Goal: Information Seeking & Learning: Find specific fact

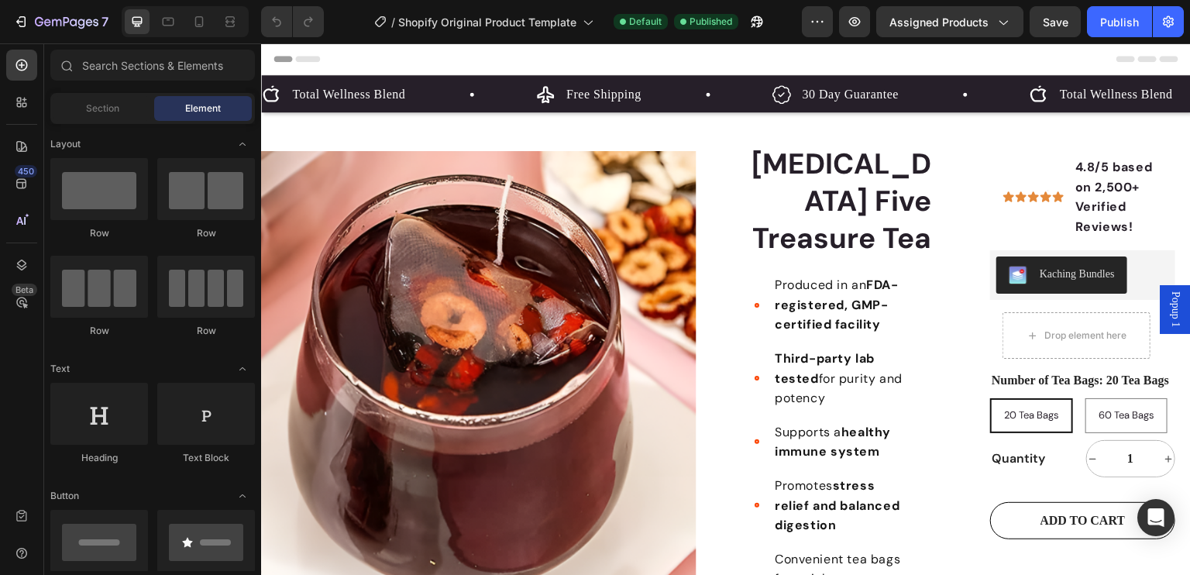
click at [305, 57] on icon at bounding box center [307, 59] width 25 height 6
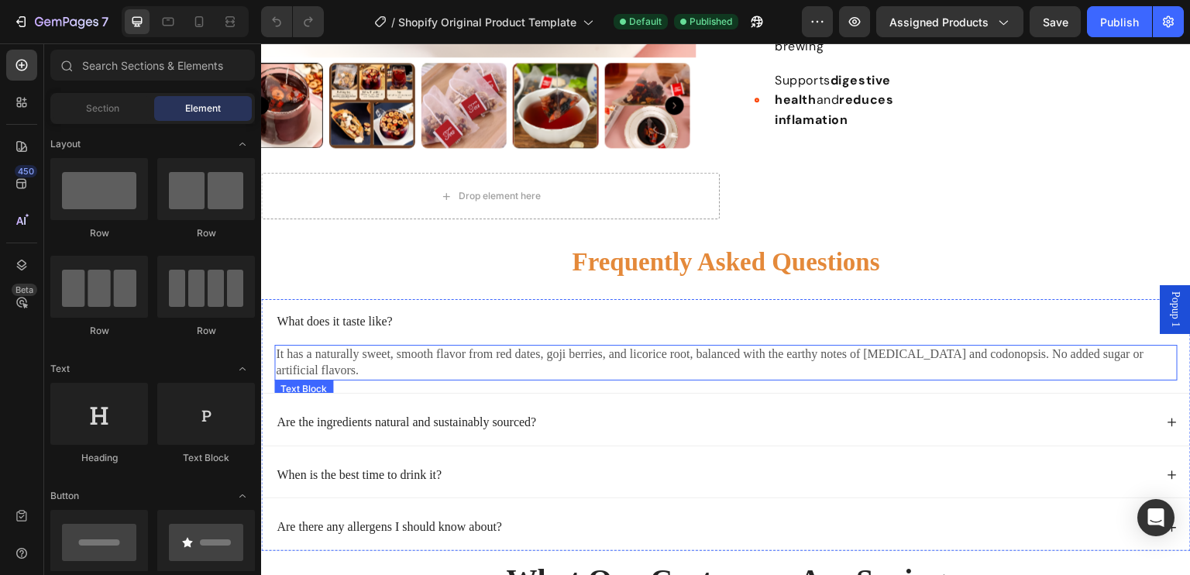
scroll to position [620, 0]
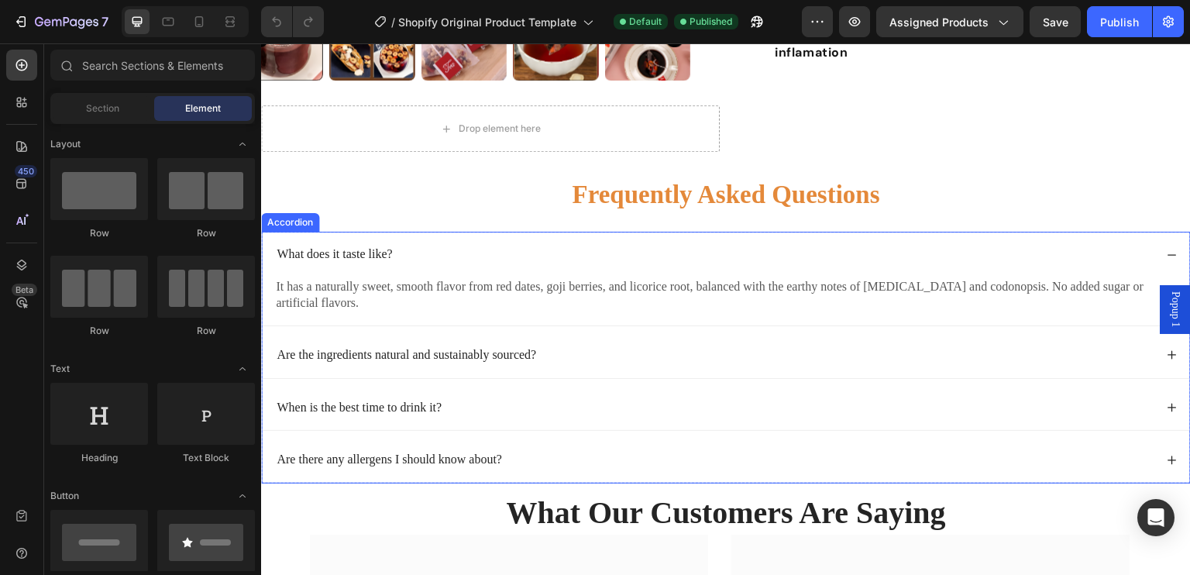
click at [1167, 250] on icon at bounding box center [1172, 255] width 11 height 11
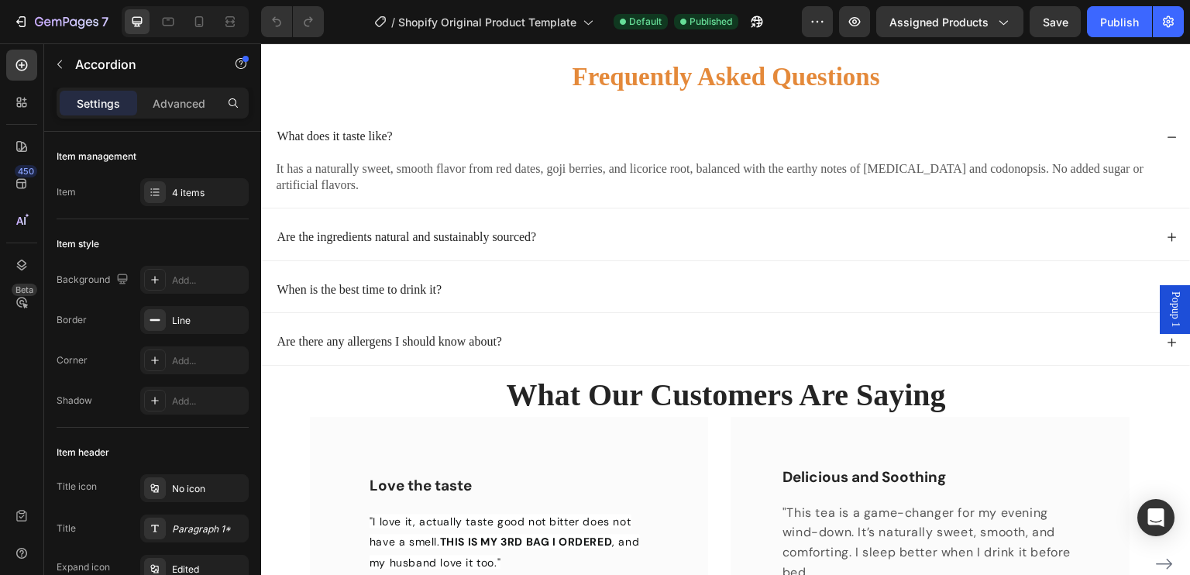
scroll to position [667, 0]
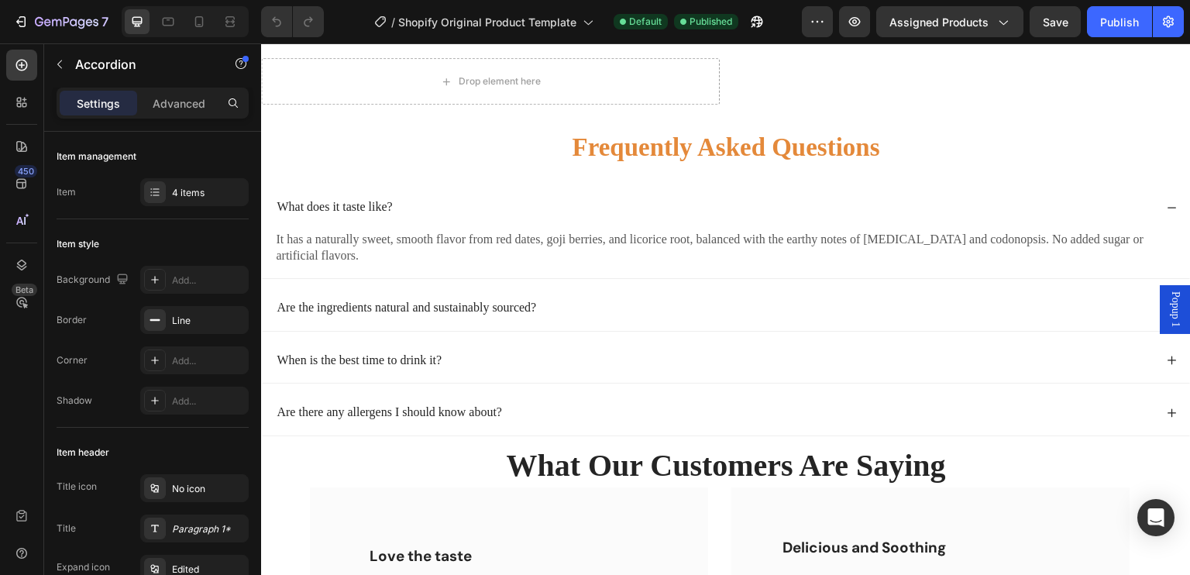
click at [423, 353] on p "When is the best time to drink it?" at bounding box center [359, 361] width 165 height 16
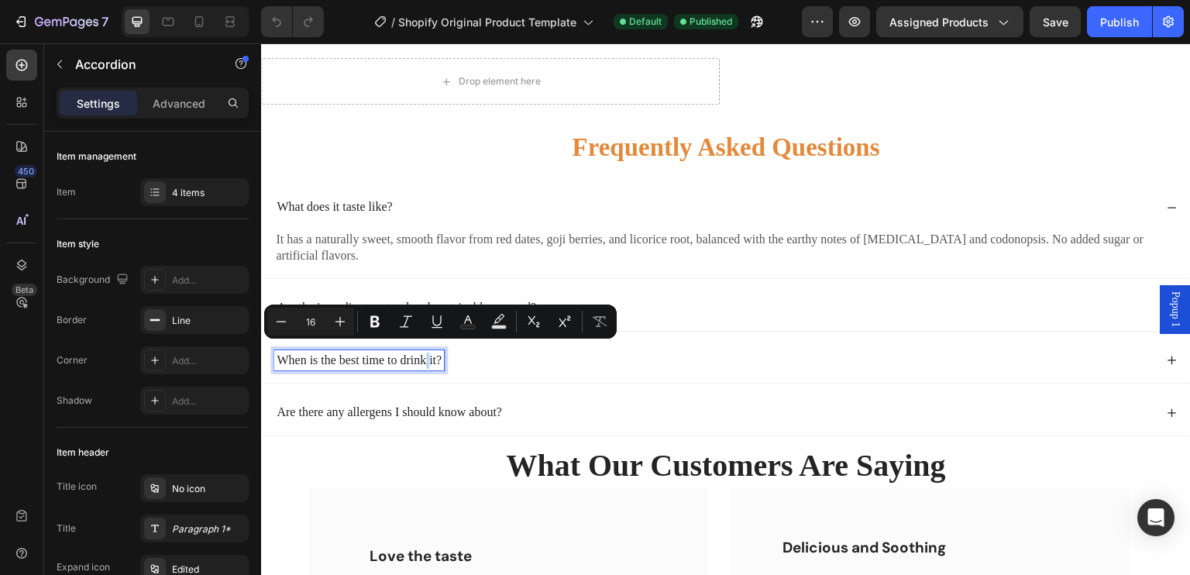
click at [428, 353] on p "When is the best time to drink it?" at bounding box center [359, 361] width 165 height 16
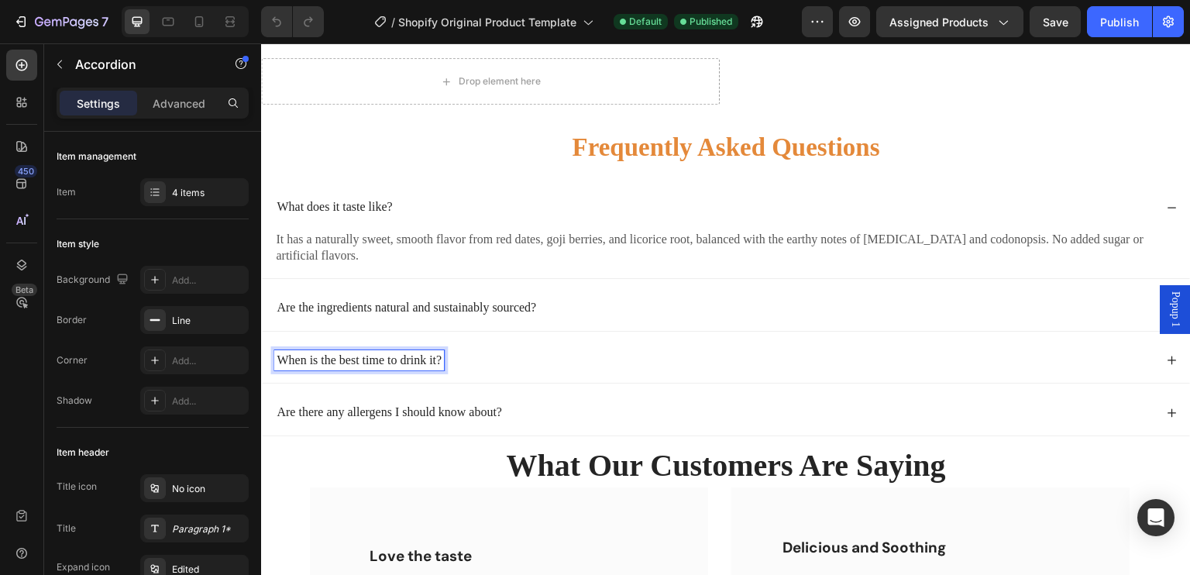
click at [435, 353] on p "When is the best time to drink it?" at bounding box center [359, 361] width 165 height 16
click at [1153, 352] on div "When is the estimated delivery time?" at bounding box center [726, 361] width 928 height 46
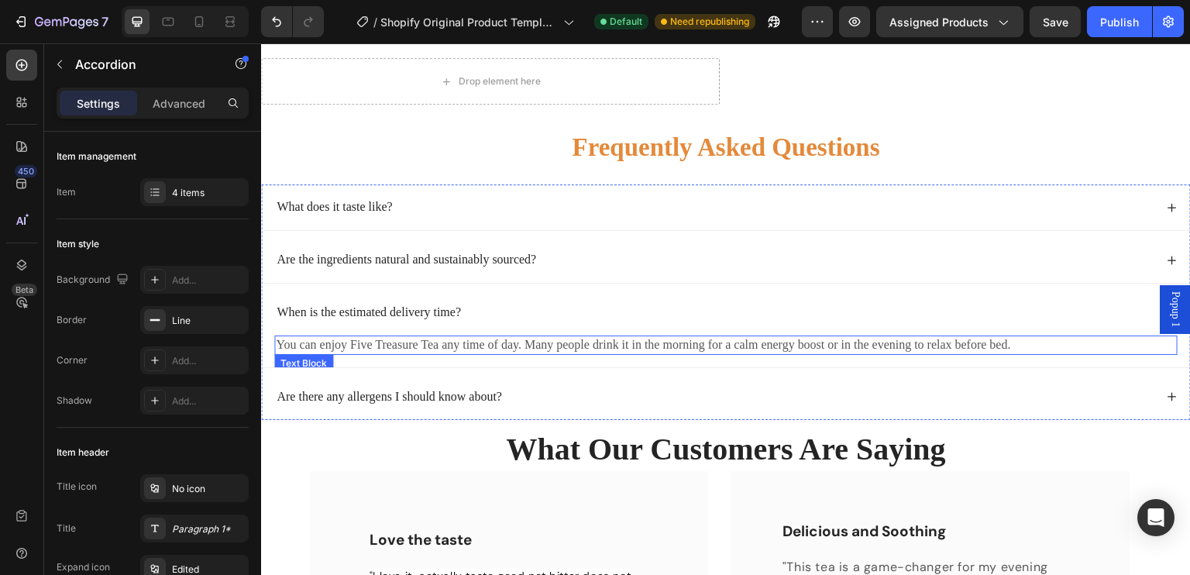
click at [766, 338] on p "You can enjoy Five Treasure Tea any time of day. Many people drink it in the mo…" at bounding box center [726, 345] width 901 height 16
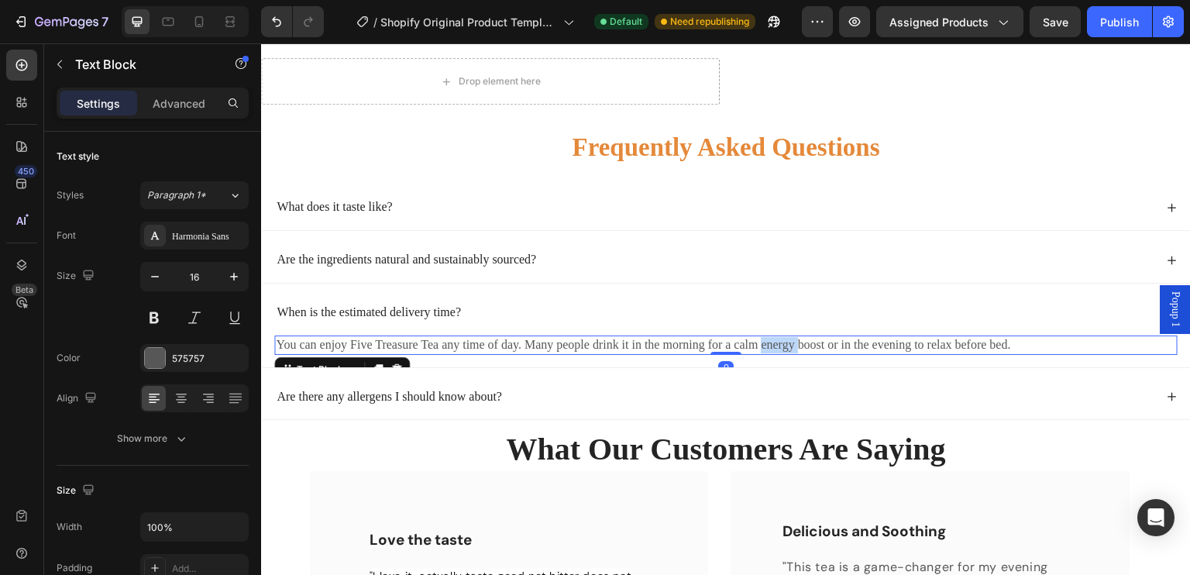
click at [766, 338] on p "You can enjoy Five Treasure Tea any time of day. Many people drink it in the mo…" at bounding box center [726, 345] width 901 height 16
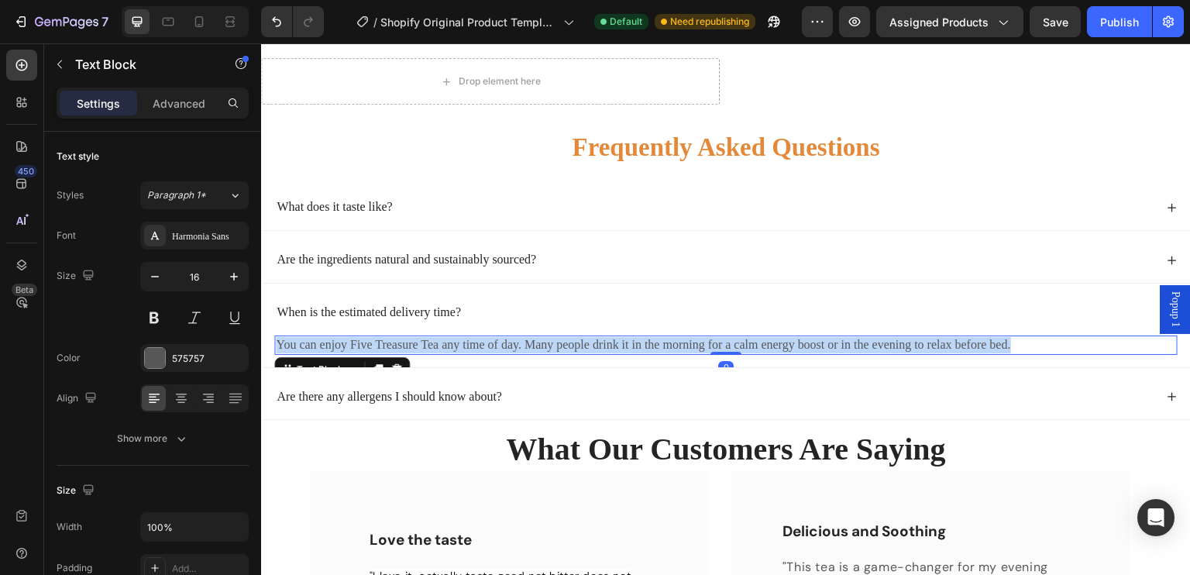
click at [766, 338] on p "You can enjoy Five Treasure Tea any time of day. Many people drink it in the mo…" at bounding box center [726, 345] width 901 height 16
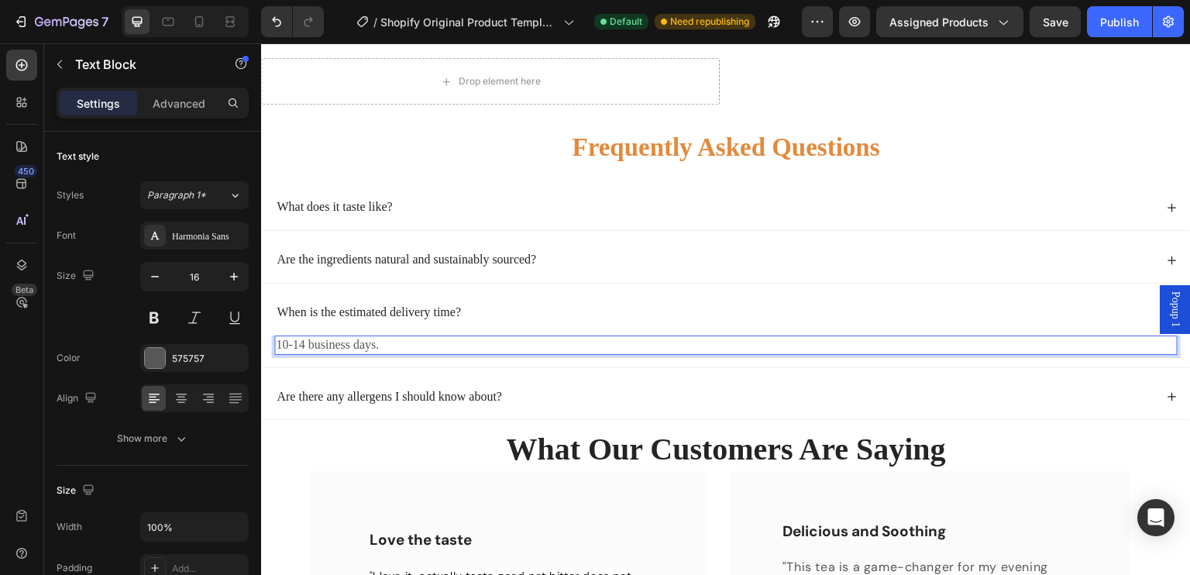
click at [279, 337] on p "10-14 business days." at bounding box center [726, 345] width 901 height 16
click at [285, 337] on p "10-14 business days." at bounding box center [726, 345] width 901 height 16
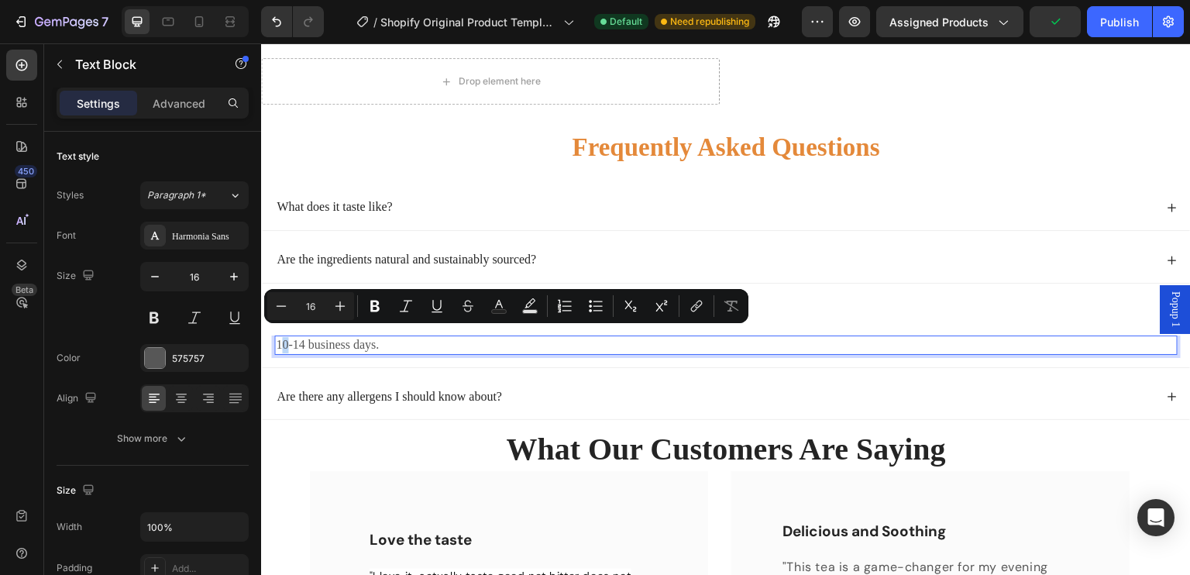
click at [281, 337] on p "10-14 business days." at bounding box center [726, 345] width 901 height 16
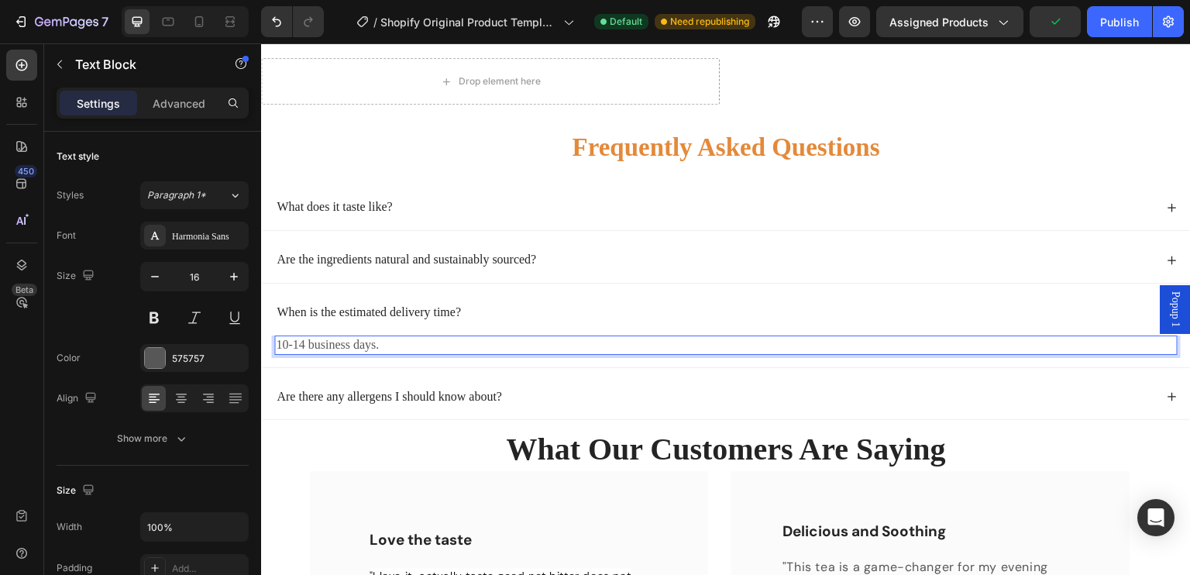
click at [277, 339] on p "10-14 business days." at bounding box center [726, 345] width 901 height 16
click at [571, 340] on p "The current delivery time is between 10-14 business days." at bounding box center [726, 345] width 901 height 16
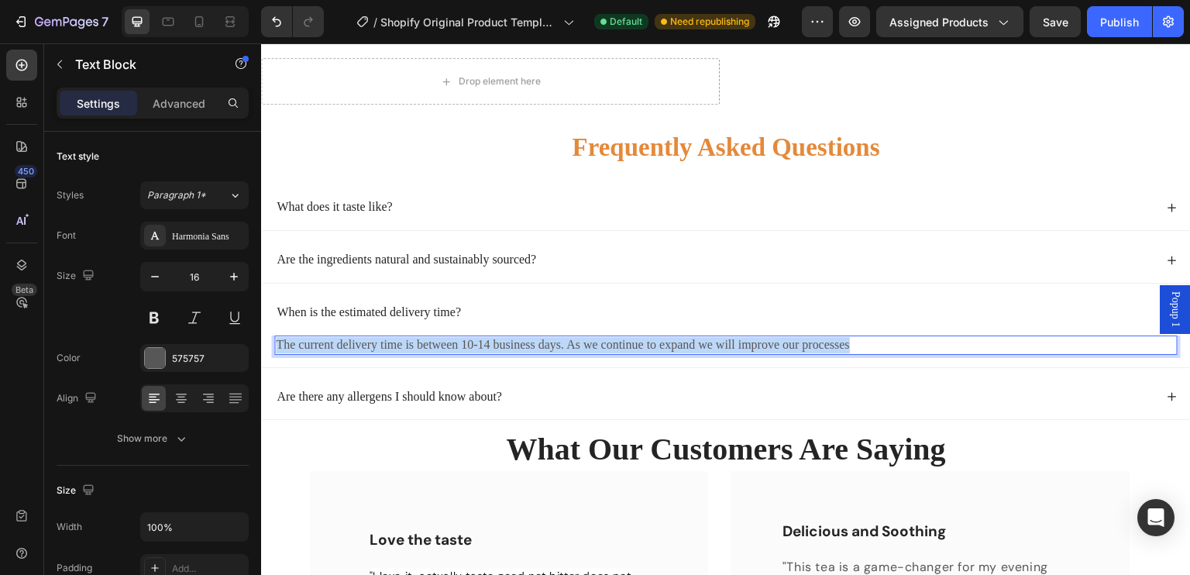
drag, startPoint x: 859, startPoint y: 334, endPoint x: 274, endPoint y: 341, distance: 584.4
click at [274, 341] on div "The current delivery time is between 10-14 business days. As we continue to exp…" at bounding box center [726, 345] width 904 height 19
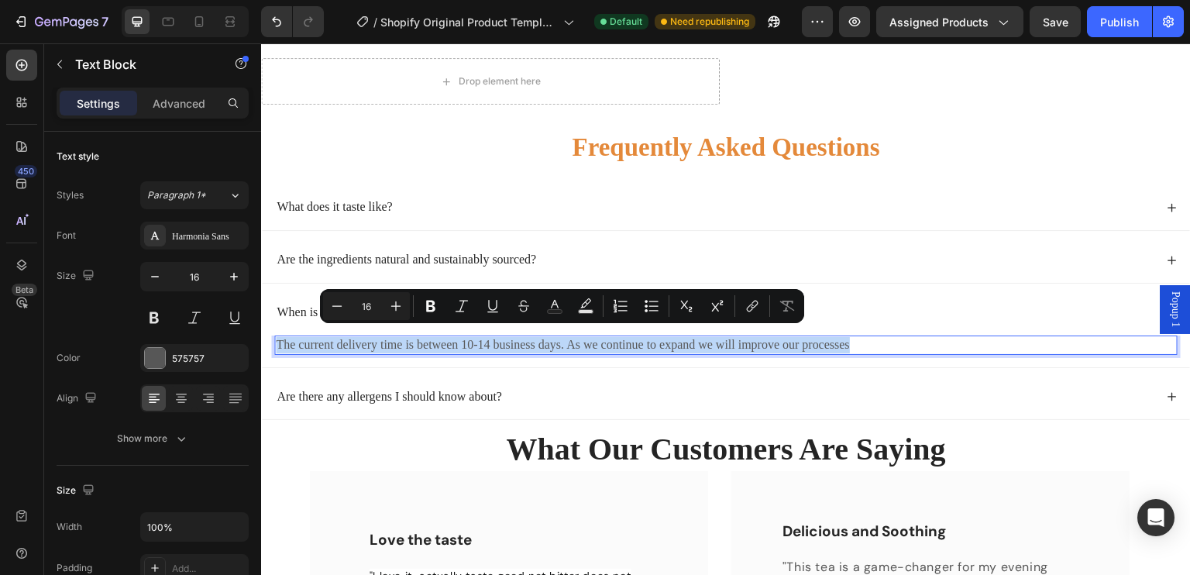
copy p "The current delivery time is between 10-14 business days. As we continue to exp…"
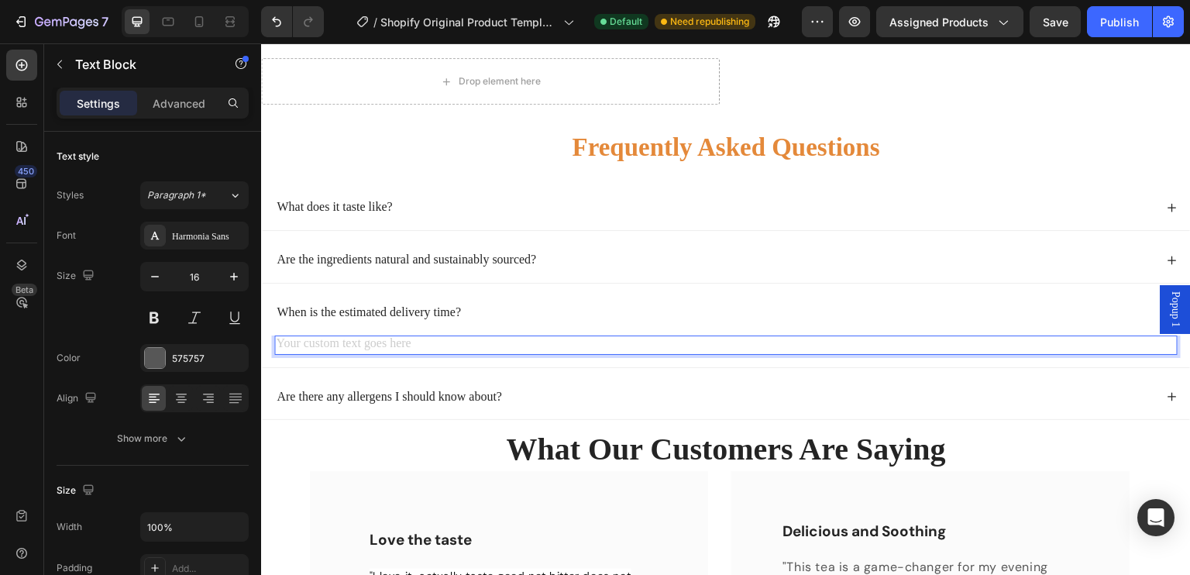
click at [343, 336] on div "Rich Text Editor. Editing area: main" at bounding box center [726, 345] width 904 height 19
click at [325, 336] on div "Rich Text Editor. Editing area: main" at bounding box center [726, 345] width 904 height 19
click at [932, 339] on p "Please allow 10–14 business days for delivery. As our operations expand, we are…" at bounding box center [726, 345] width 901 height 16
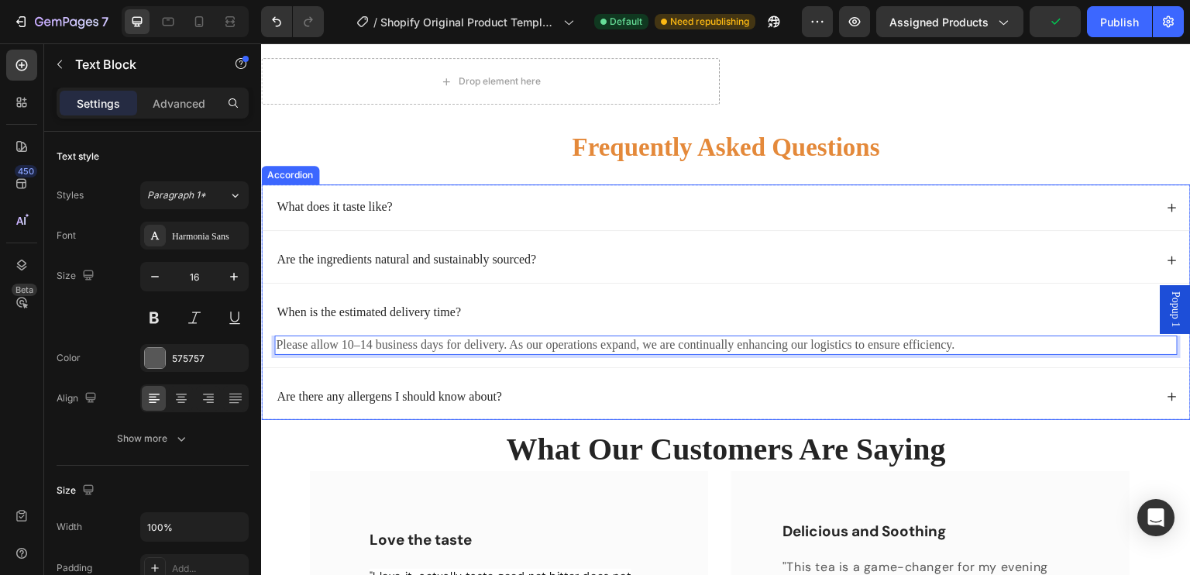
click at [1011, 397] on div "Are there any allergens I should know about?" at bounding box center [714, 397] width 880 height 21
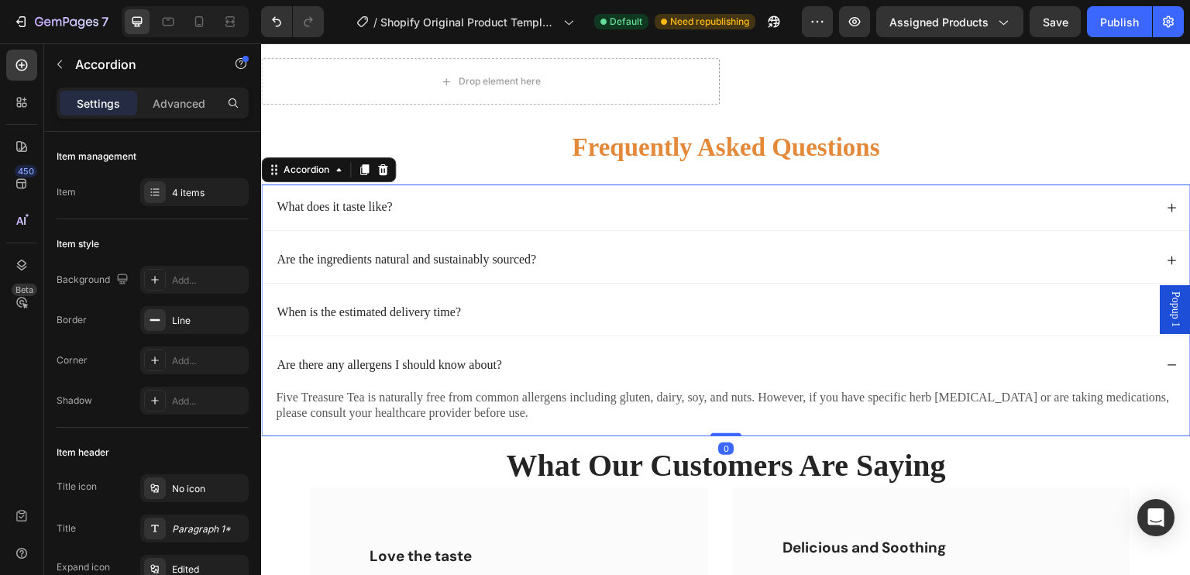
click at [1167, 360] on icon at bounding box center [1172, 365] width 11 height 11
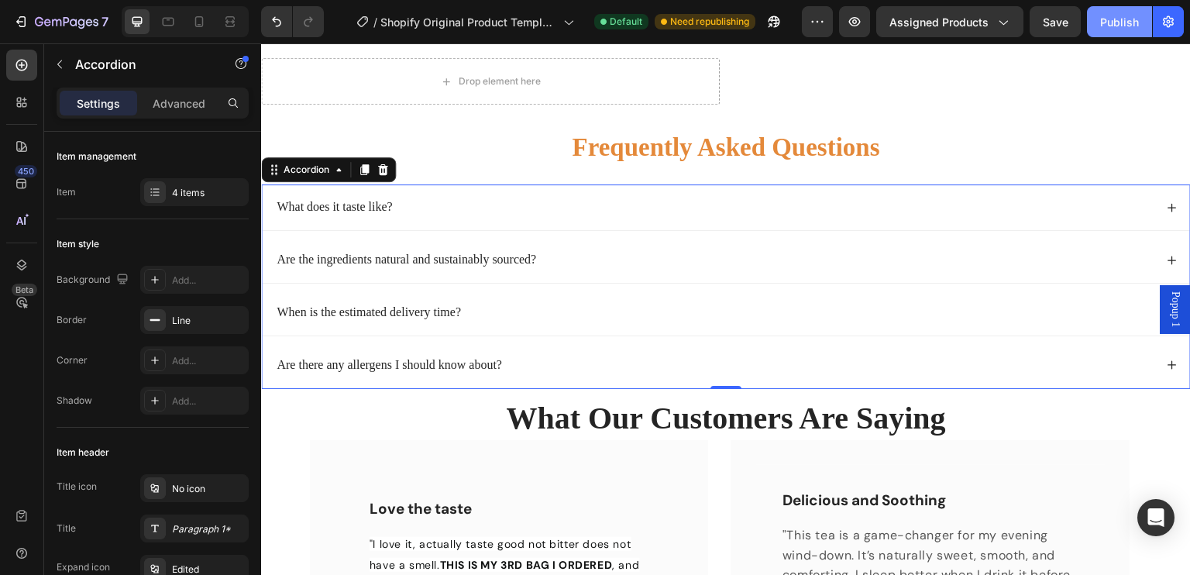
click at [1111, 29] on div "Publish" at bounding box center [1119, 22] width 39 height 16
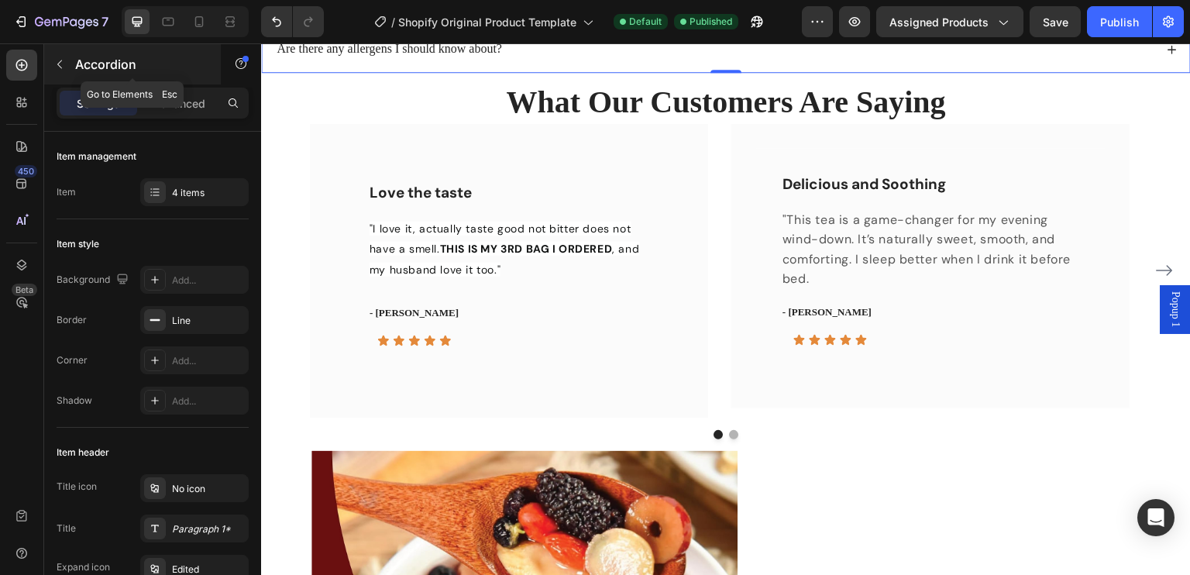
click at [53, 65] on button "button" at bounding box center [59, 64] width 25 height 25
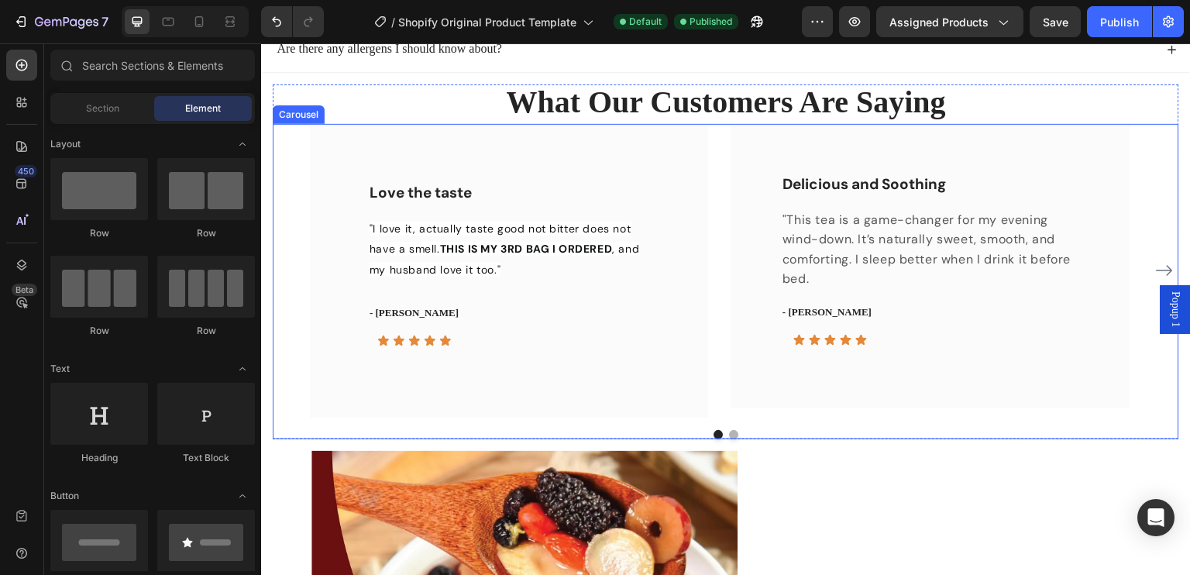
click at [729, 431] on button "Dot" at bounding box center [733, 434] width 9 height 9
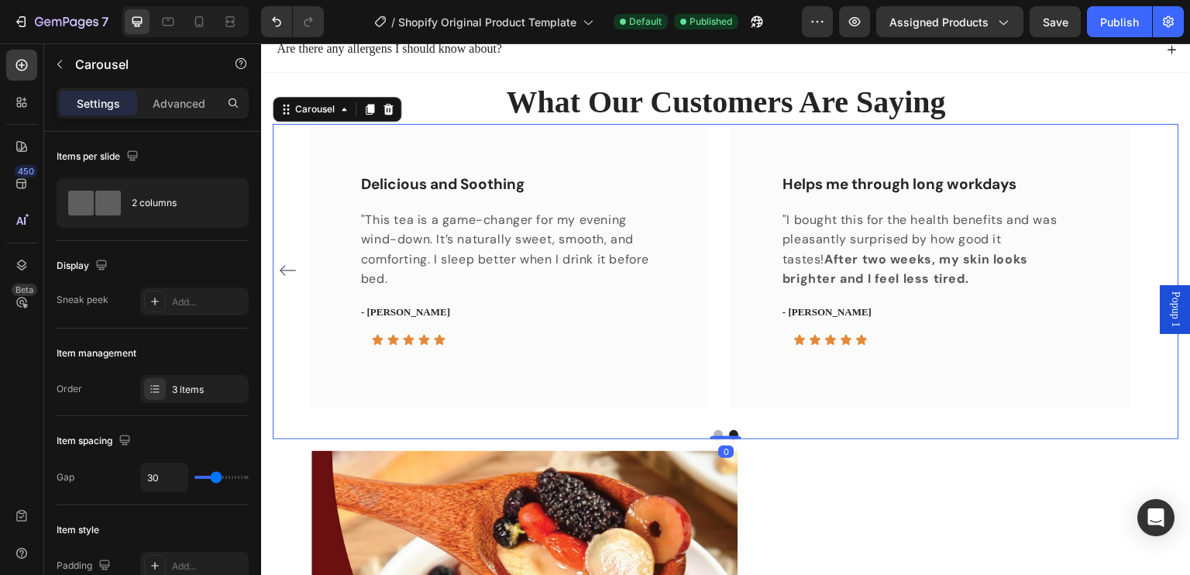
click at [714, 430] on button "Dot" at bounding box center [718, 434] width 9 height 9
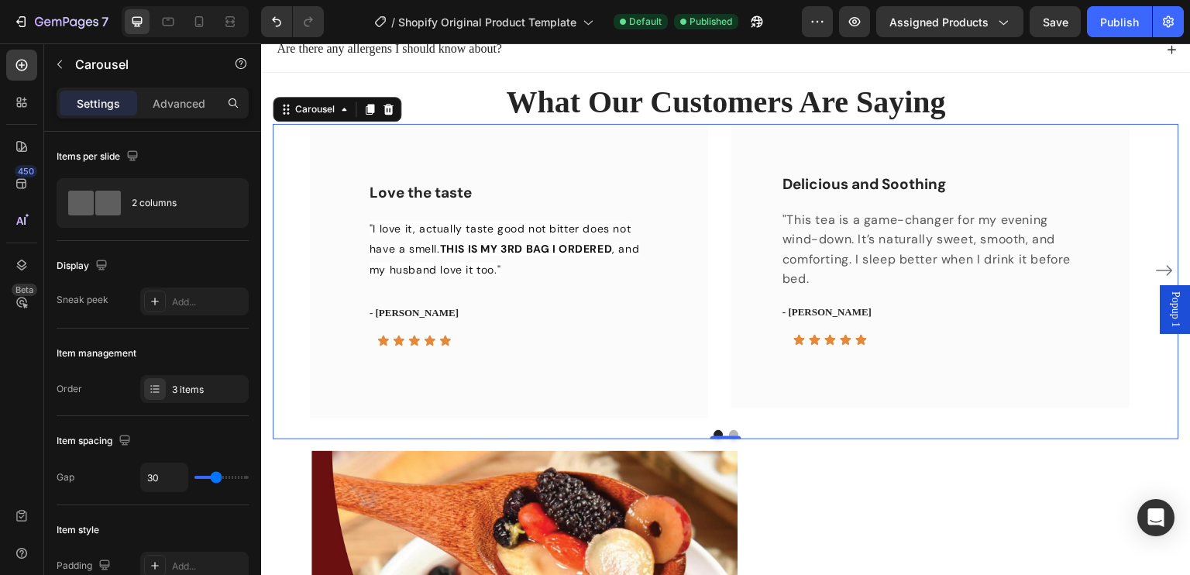
click at [729, 430] on button "Dot" at bounding box center [733, 434] width 9 height 9
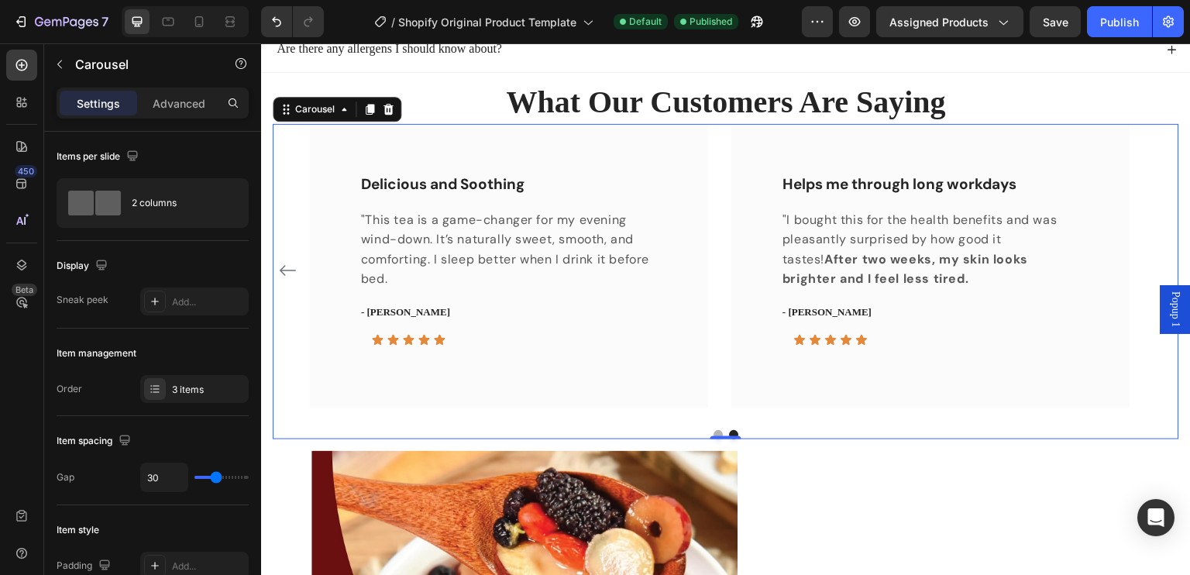
click at [715, 430] on button "Dot" at bounding box center [718, 434] width 9 height 9
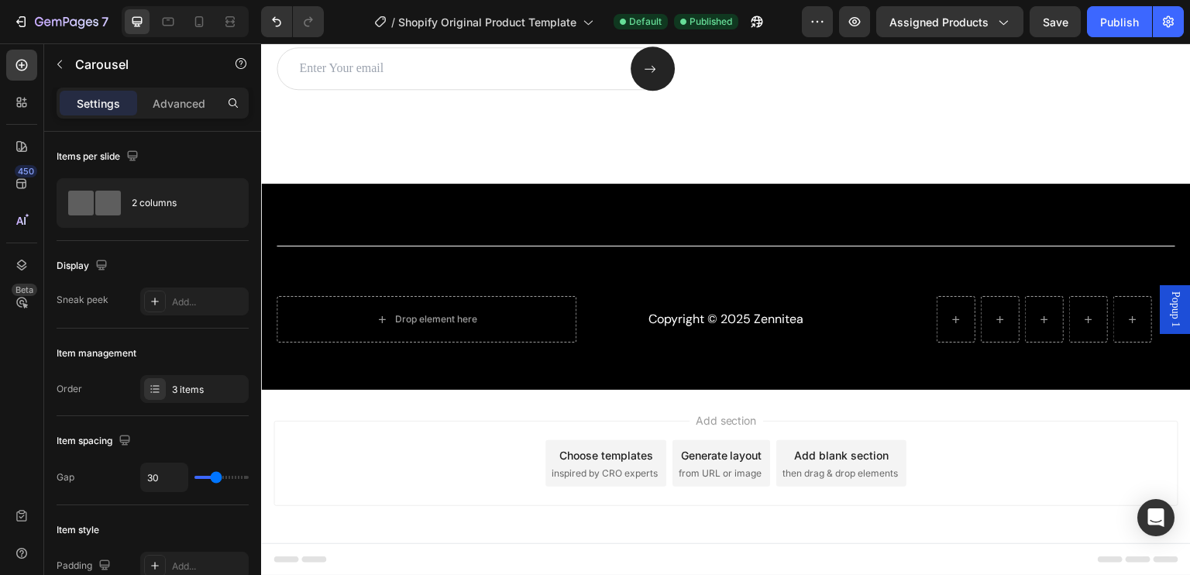
scroll to position [2312, 0]
